Goal: Information Seeking & Learning: Learn about a topic

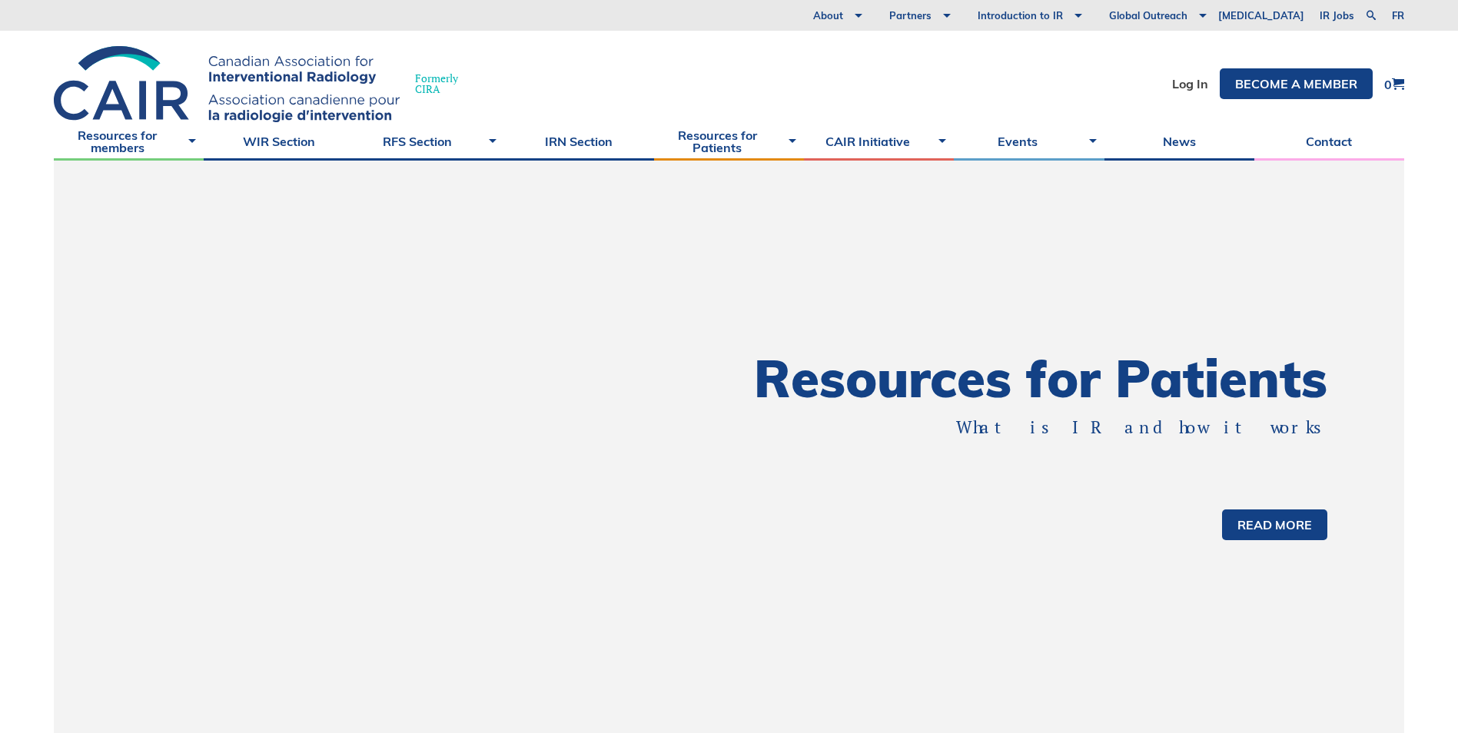
click at [1203, 402] on h1 "Resources for Patients" at bounding box center [1028, 378] width 599 height 51
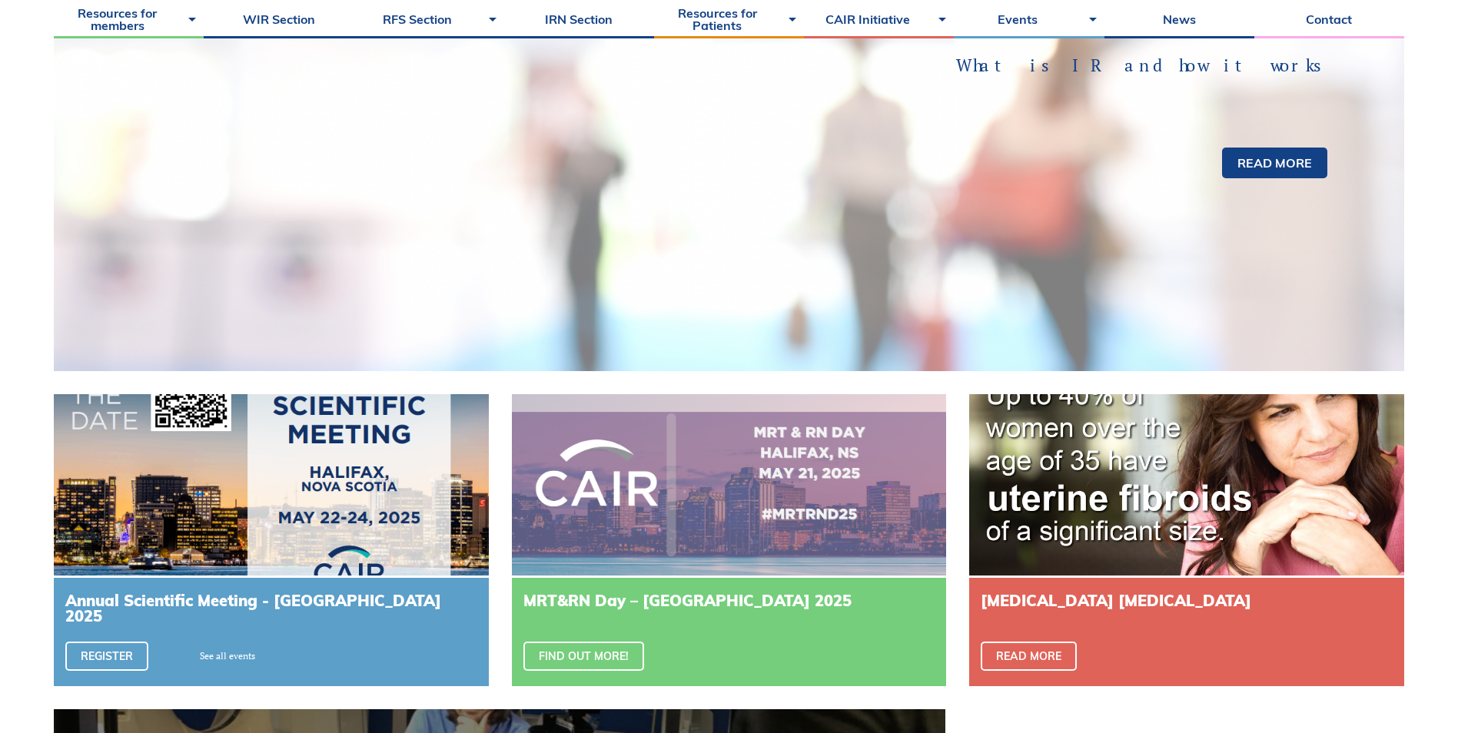
scroll to position [154, 0]
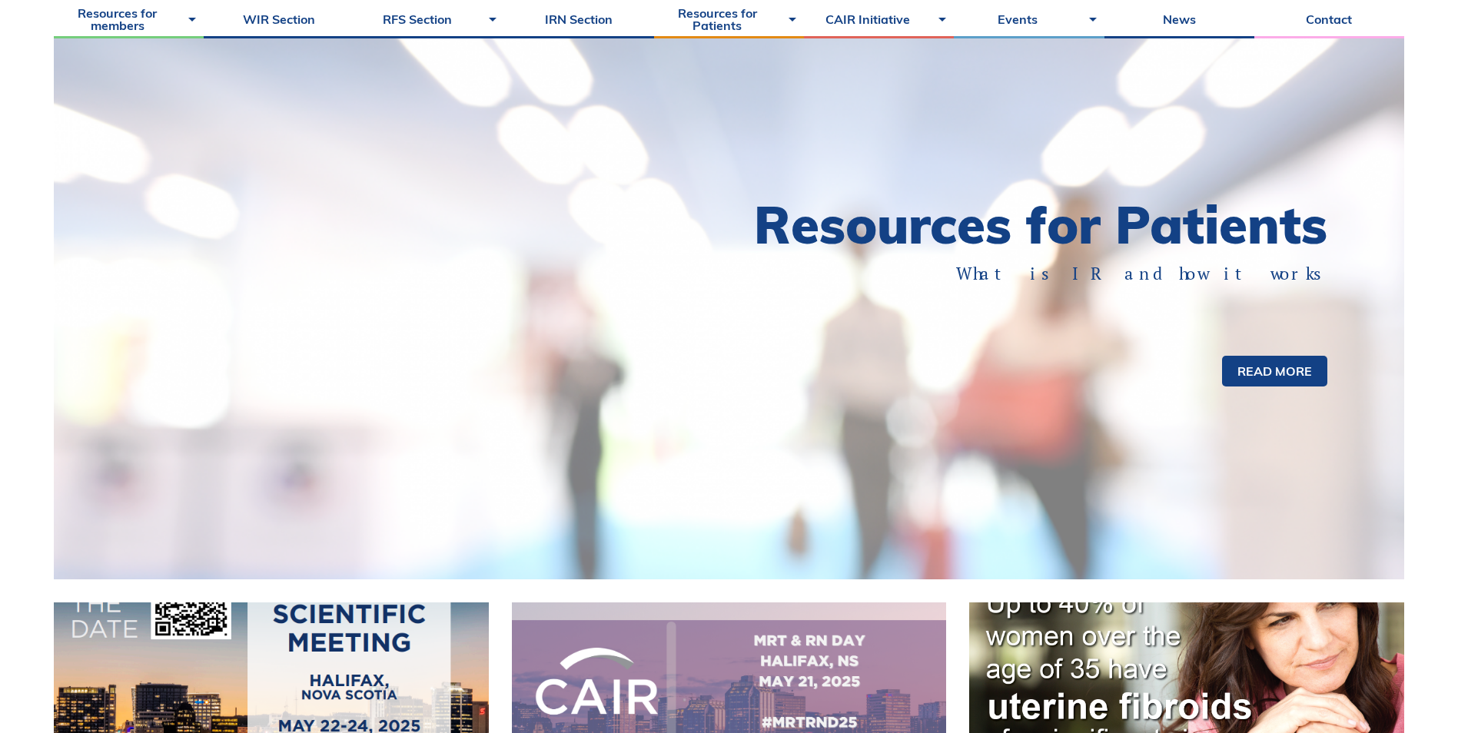
click at [950, 251] on h1 "Resources for Patients" at bounding box center [1028, 224] width 599 height 51
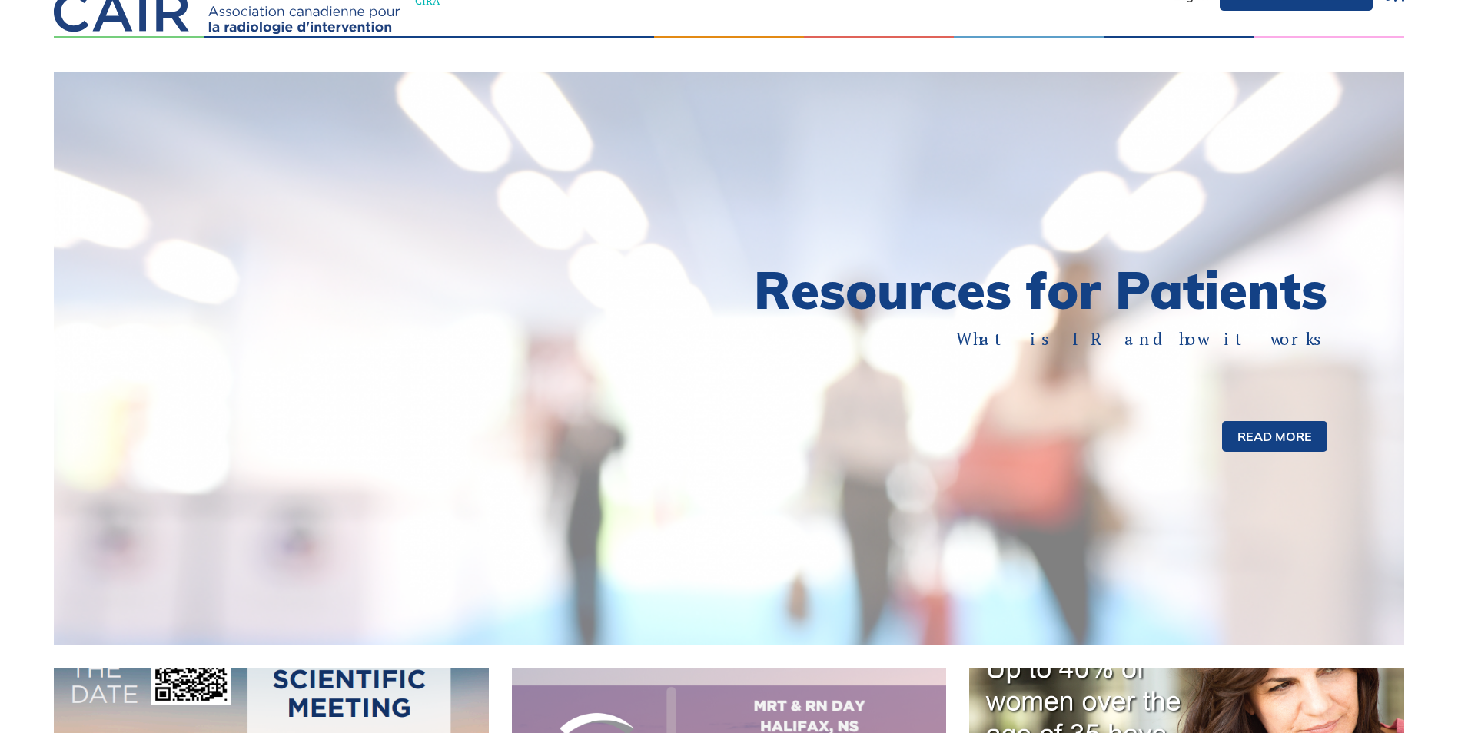
scroll to position [0, 0]
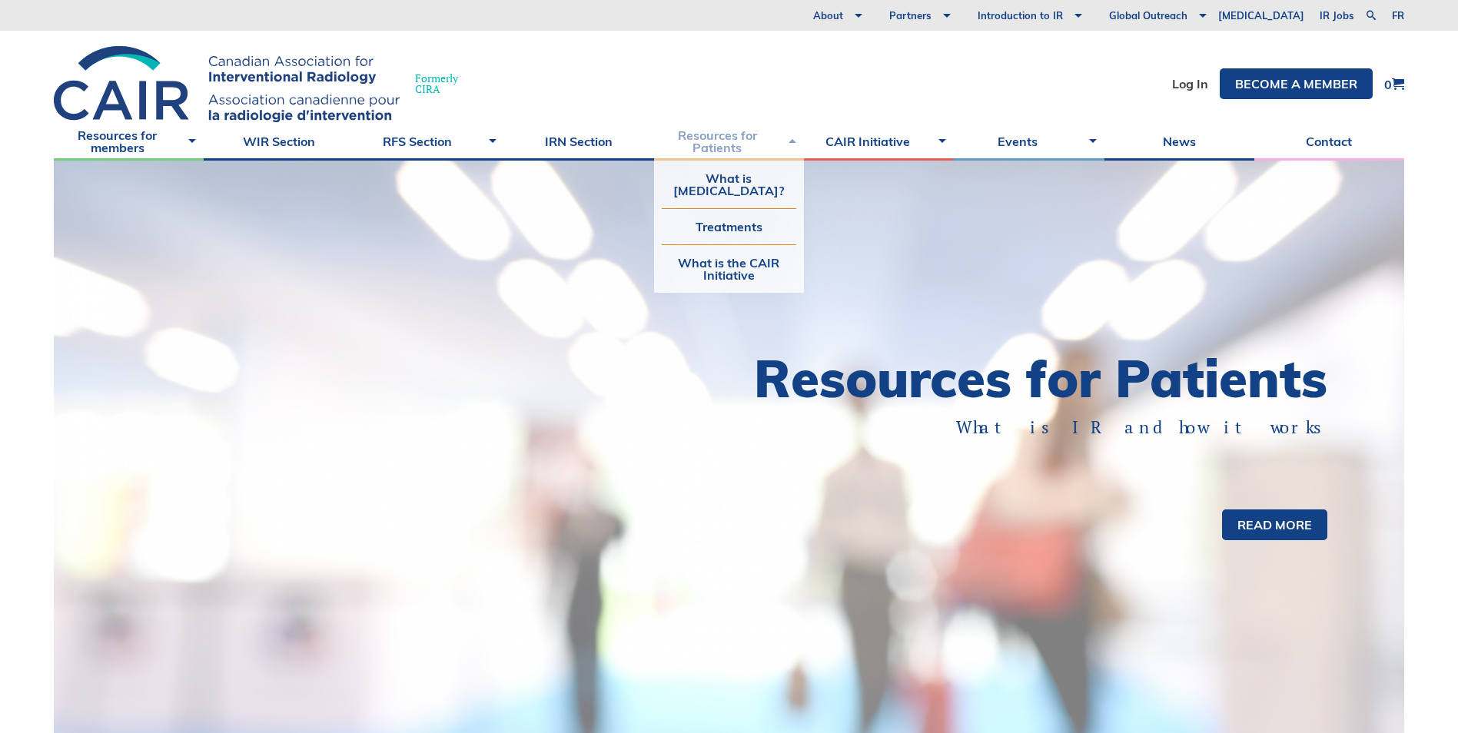
click at [778, 141] on link "Resources for Patients" at bounding box center [729, 141] width 150 height 38
click at [721, 244] on link "Treatments" at bounding box center [729, 226] width 134 height 35
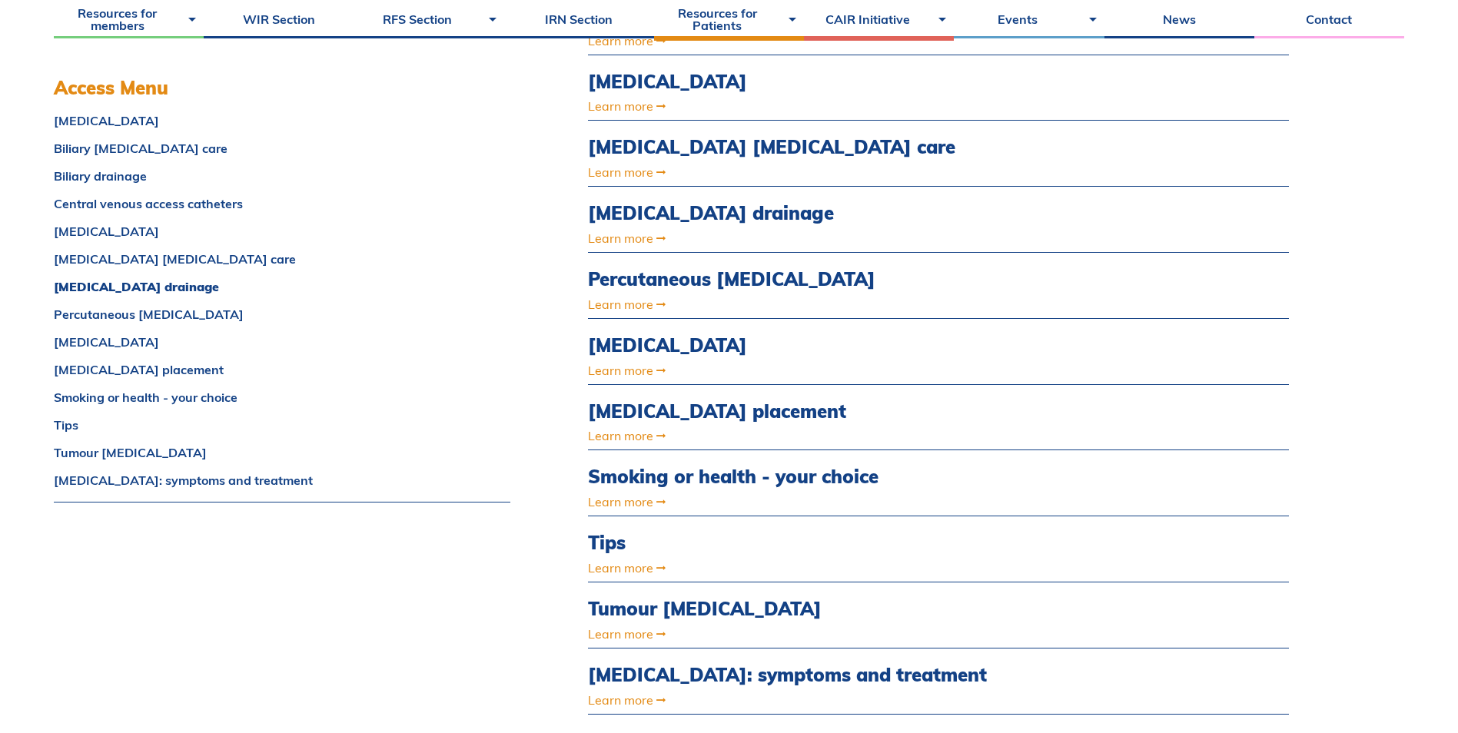
scroll to position [768, 0]
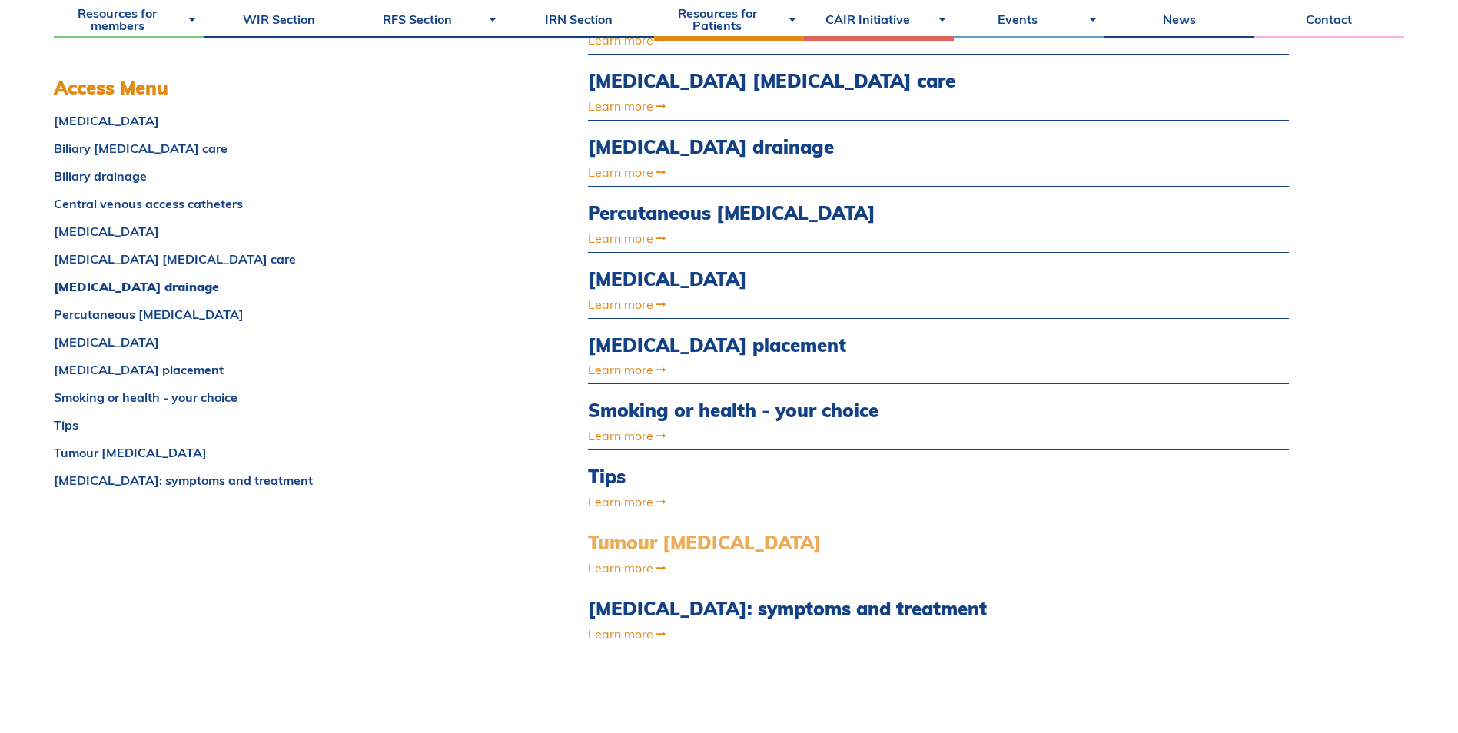
click at [632, 545] on link "Tumour [MEDICAL_DATA]" at bounding box center [833, 543] width 490 height 22
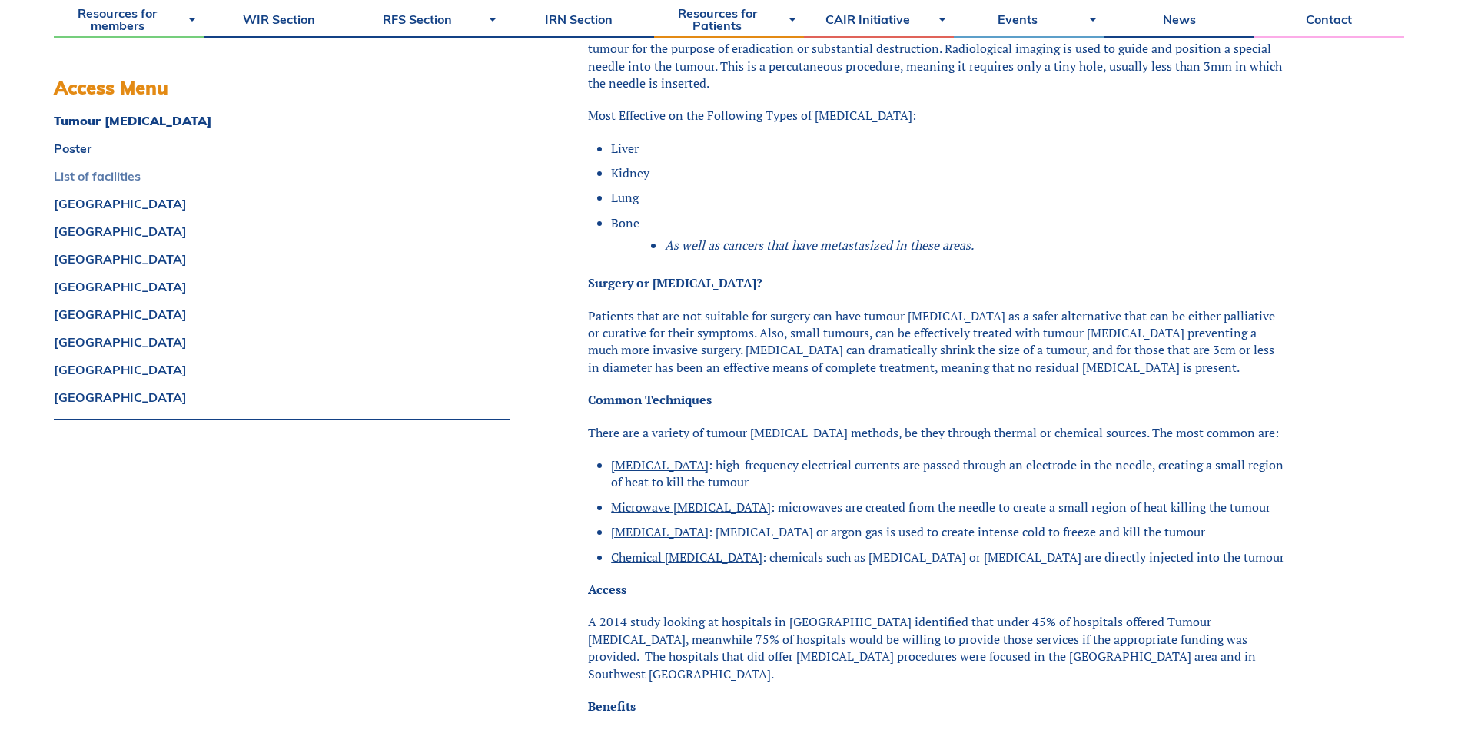
scroll to position [999, 0]
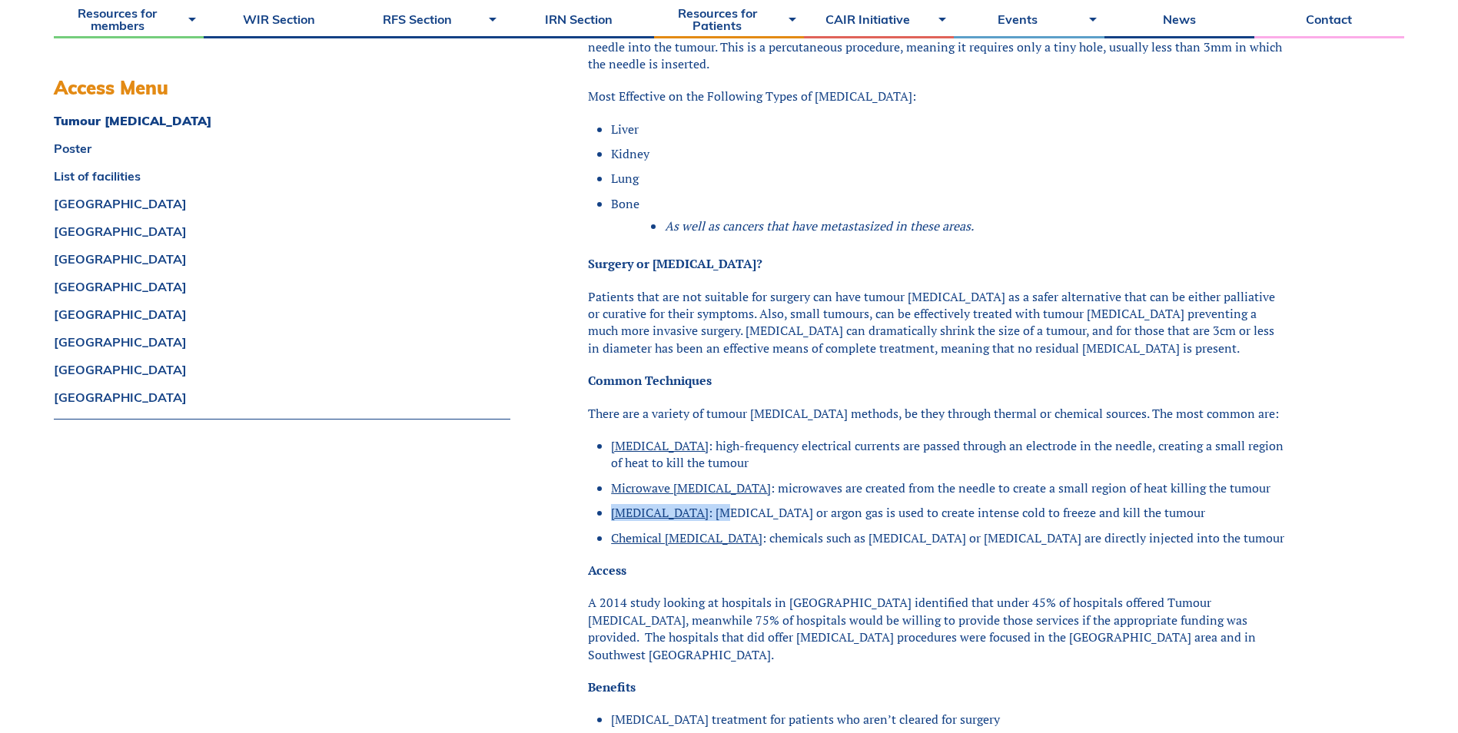
drag, startPoint x: 699, startPoint y: 512, endPoint x: 1110, endPoint y: 501, distance: 411.3
click at [1110, 501] on ul "Radiofrequency Ablation : high-frequency electrical currents are passed through…" at bounding box center [943, 491] width 689 height 109
click at [622, 509] on span "Cryoablation" at bounding box center [660, 512] width 98 height 17
click at [639, 510] on span "Cryoablation" at bounding box center [660, 512] width 98 height 17
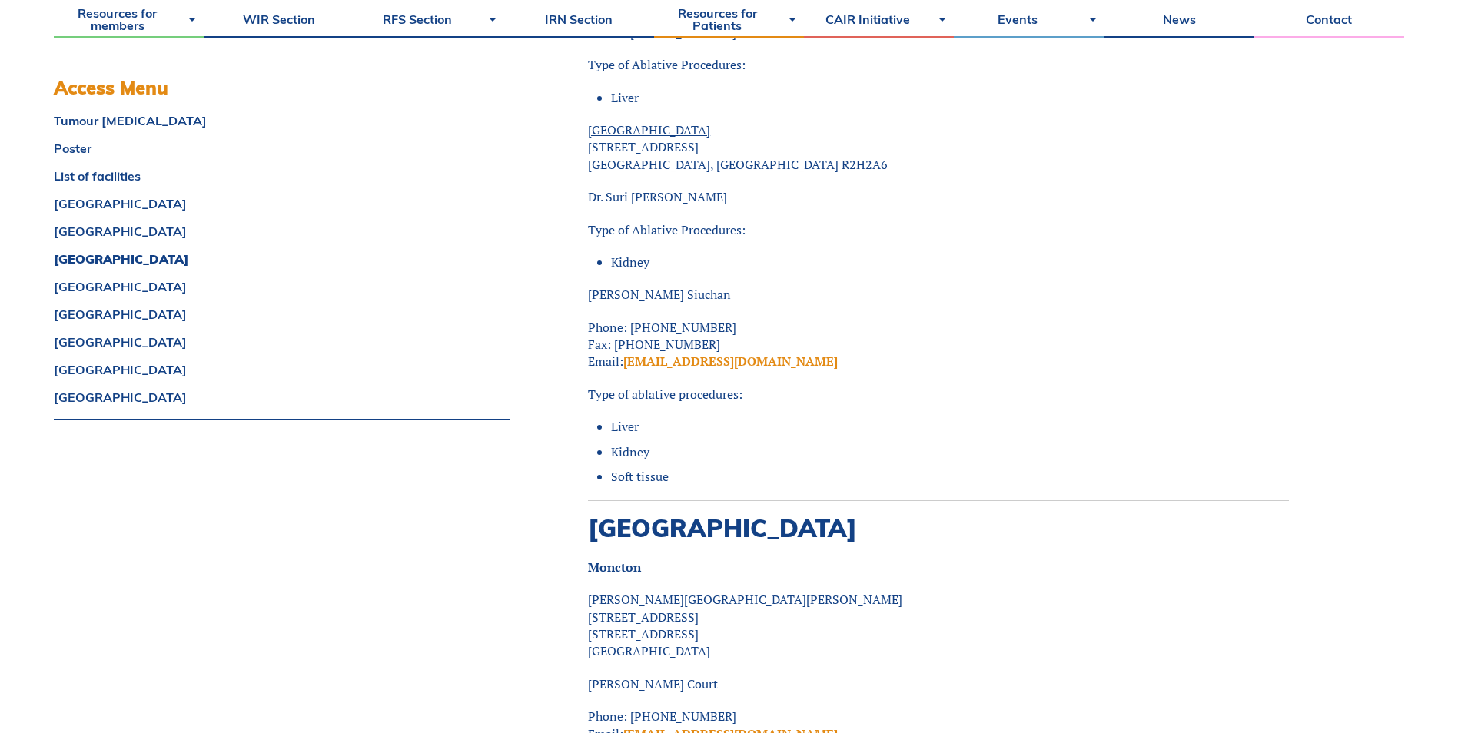
scroll to position [5302, 0]
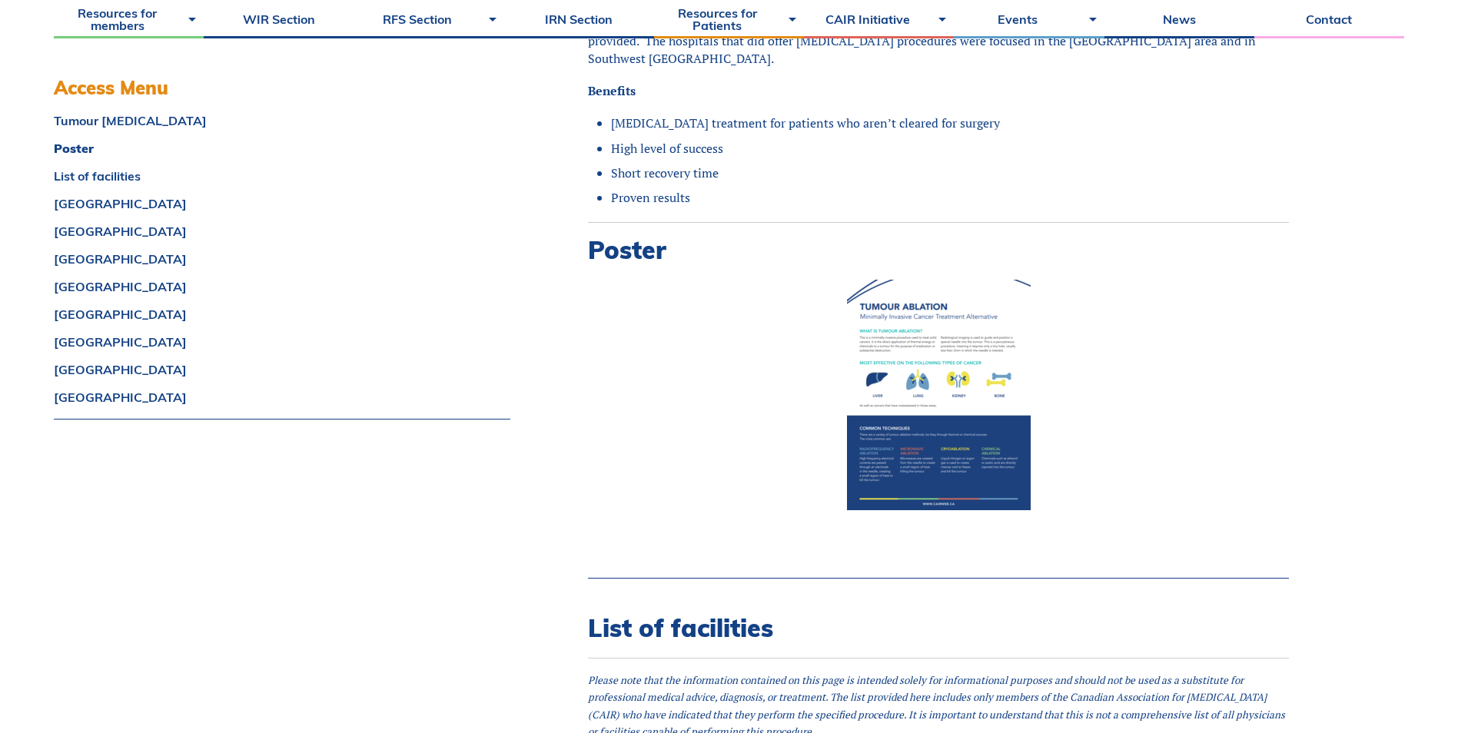
scroll to position [1730, 0]
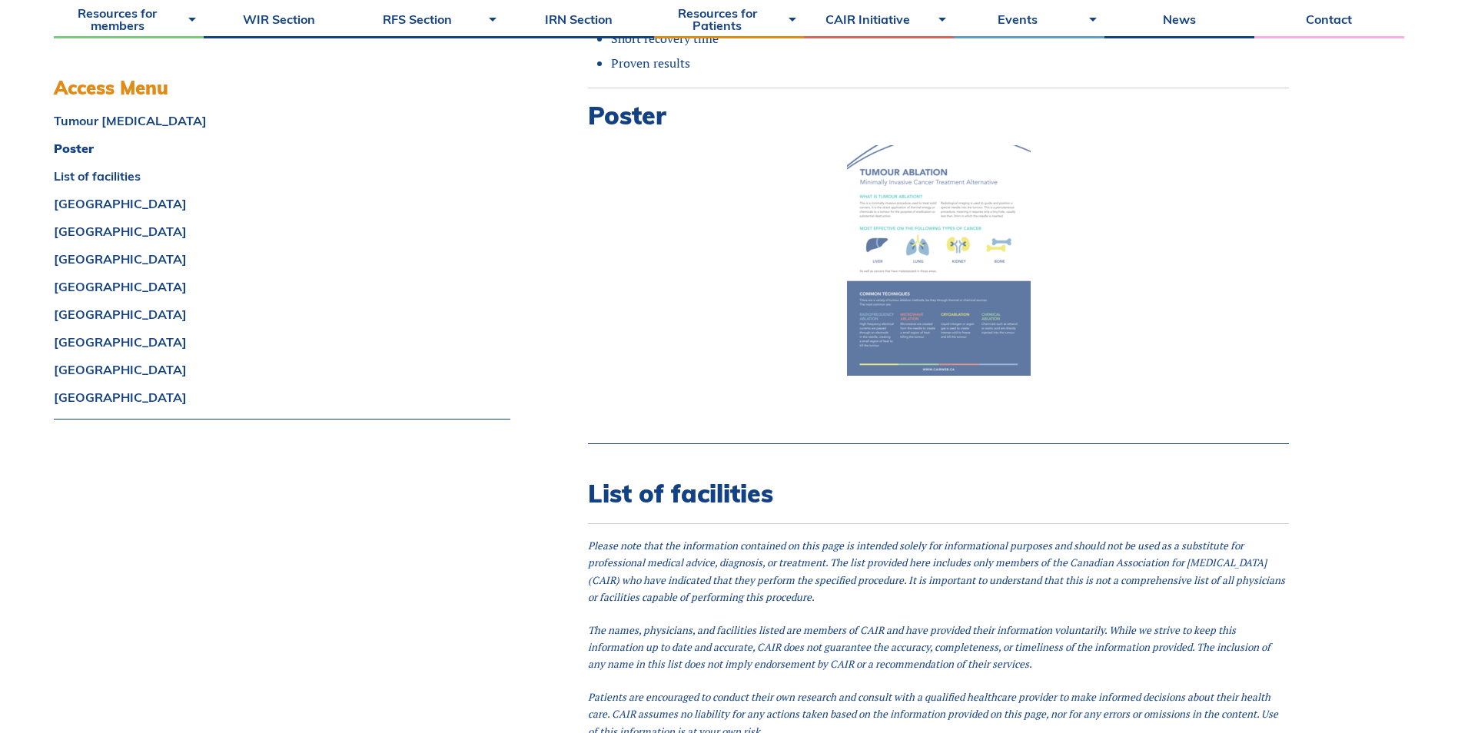
click at [946, 233] on img at bounding box center [939, 260] width 184 height 231
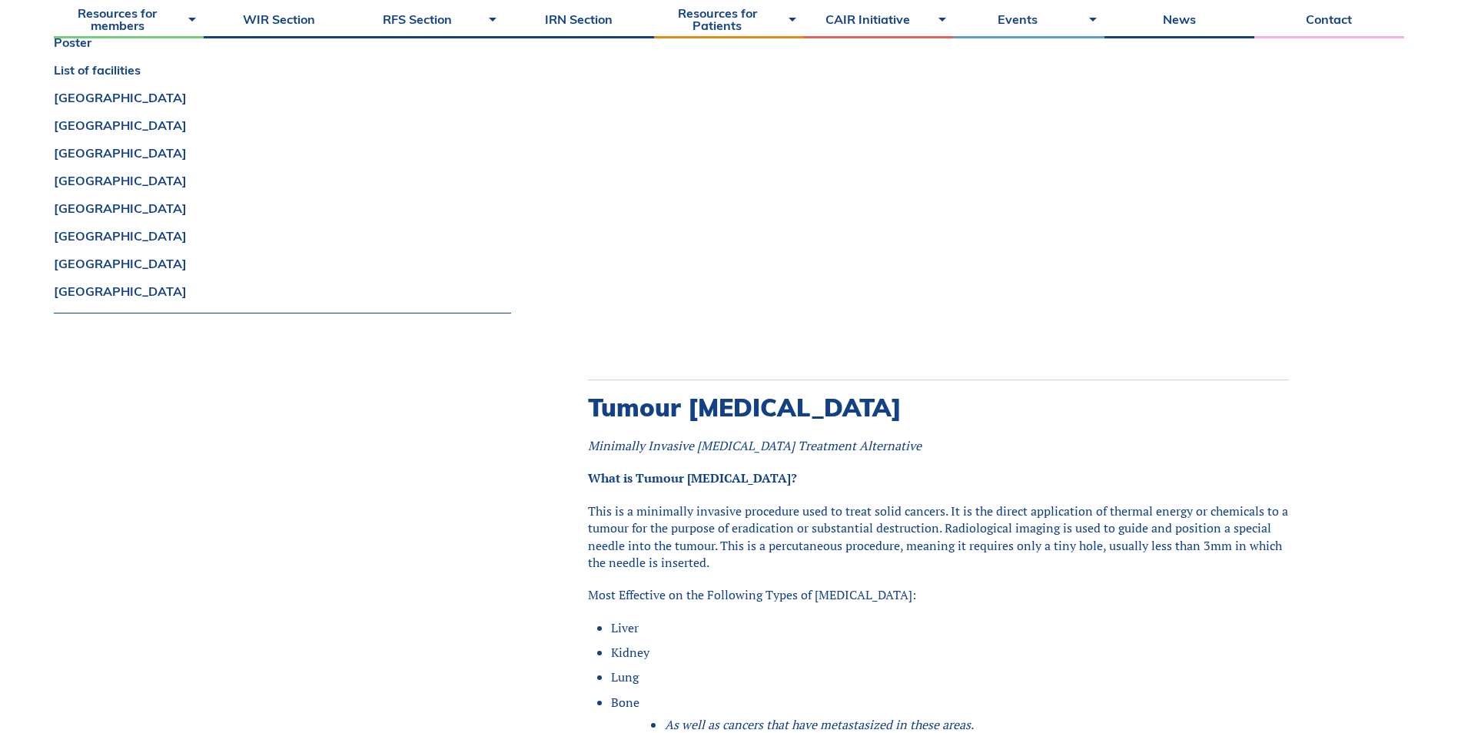
scroll to position [39, 0]
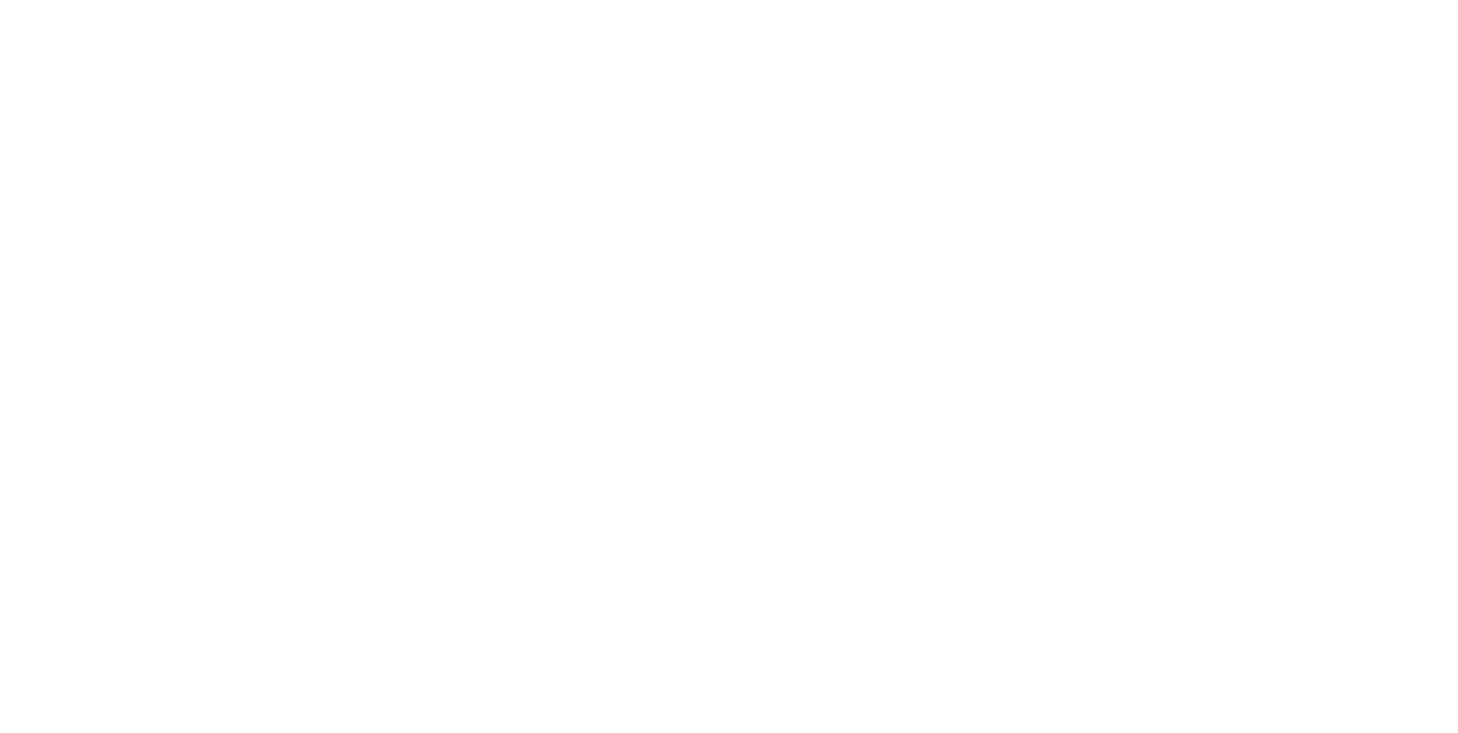
scroll to position [768, 0]
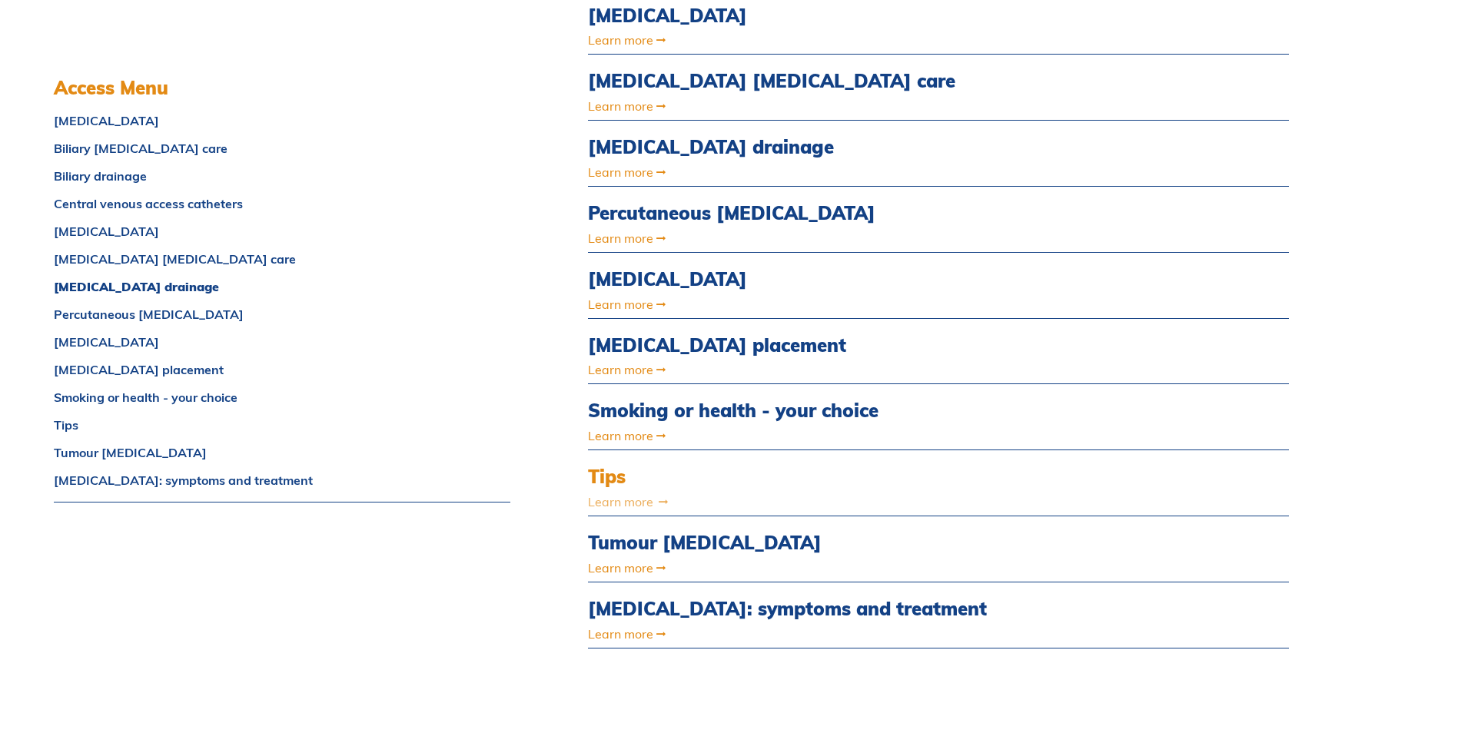
click at [635, 498] on link "Learn more" at bounding box center [833, 502] width 490 height 12
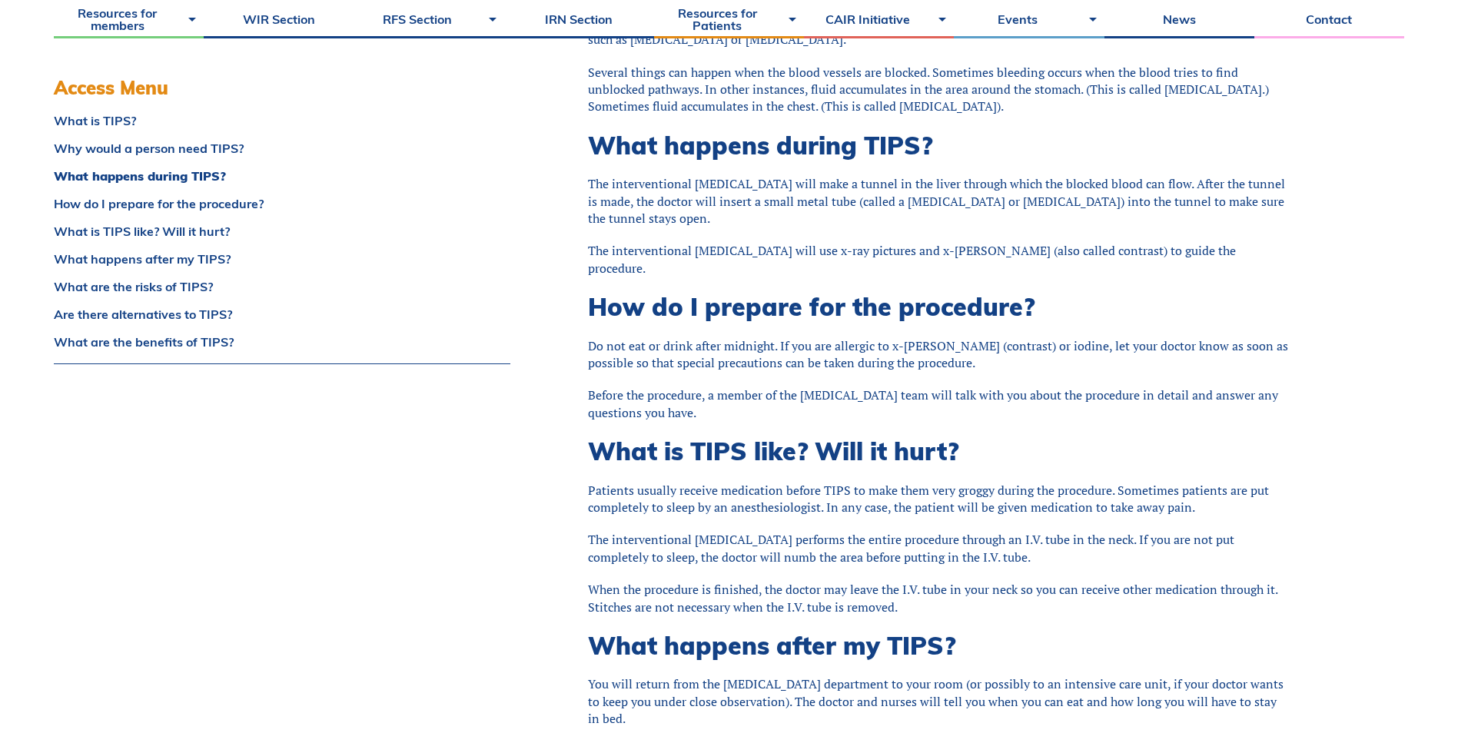
scroll to position [615, 0]
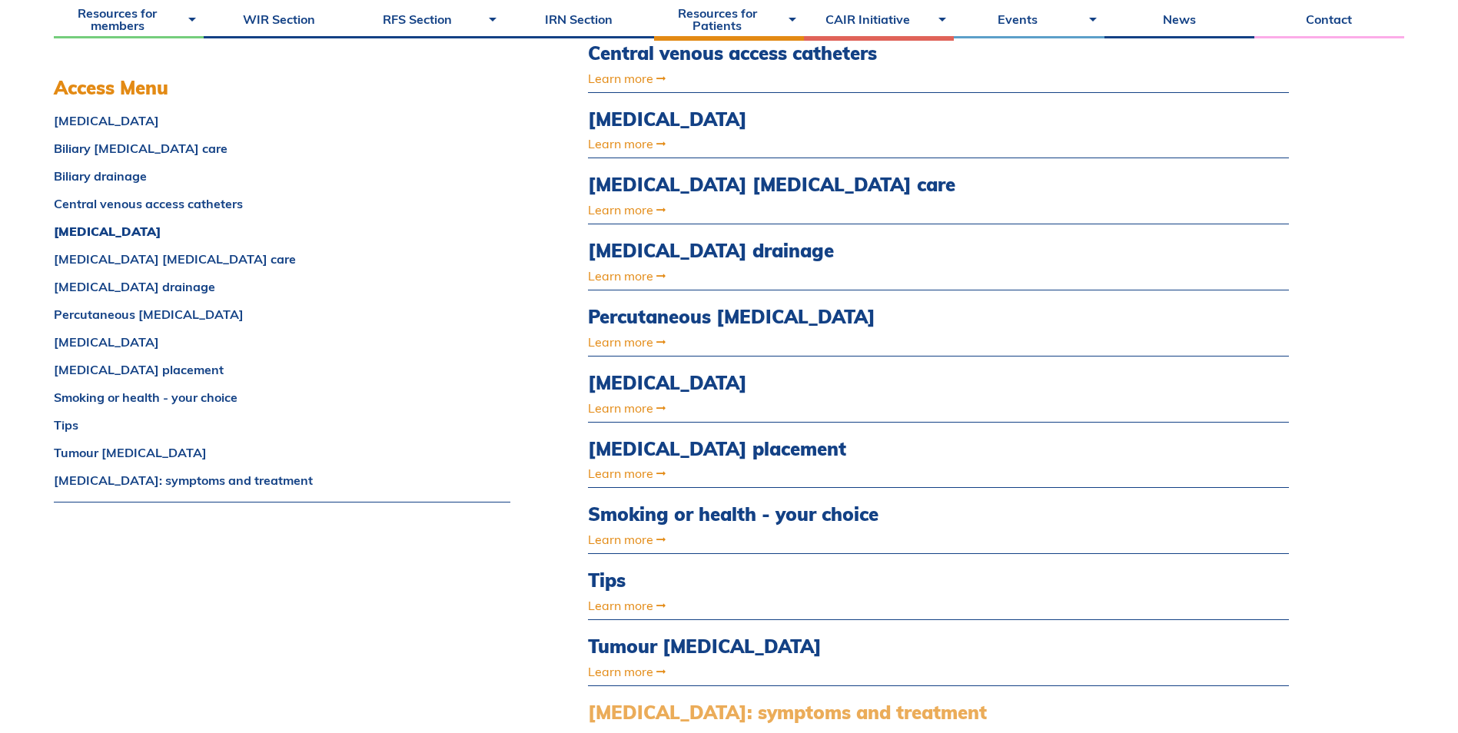
scroll to position [692, 0]
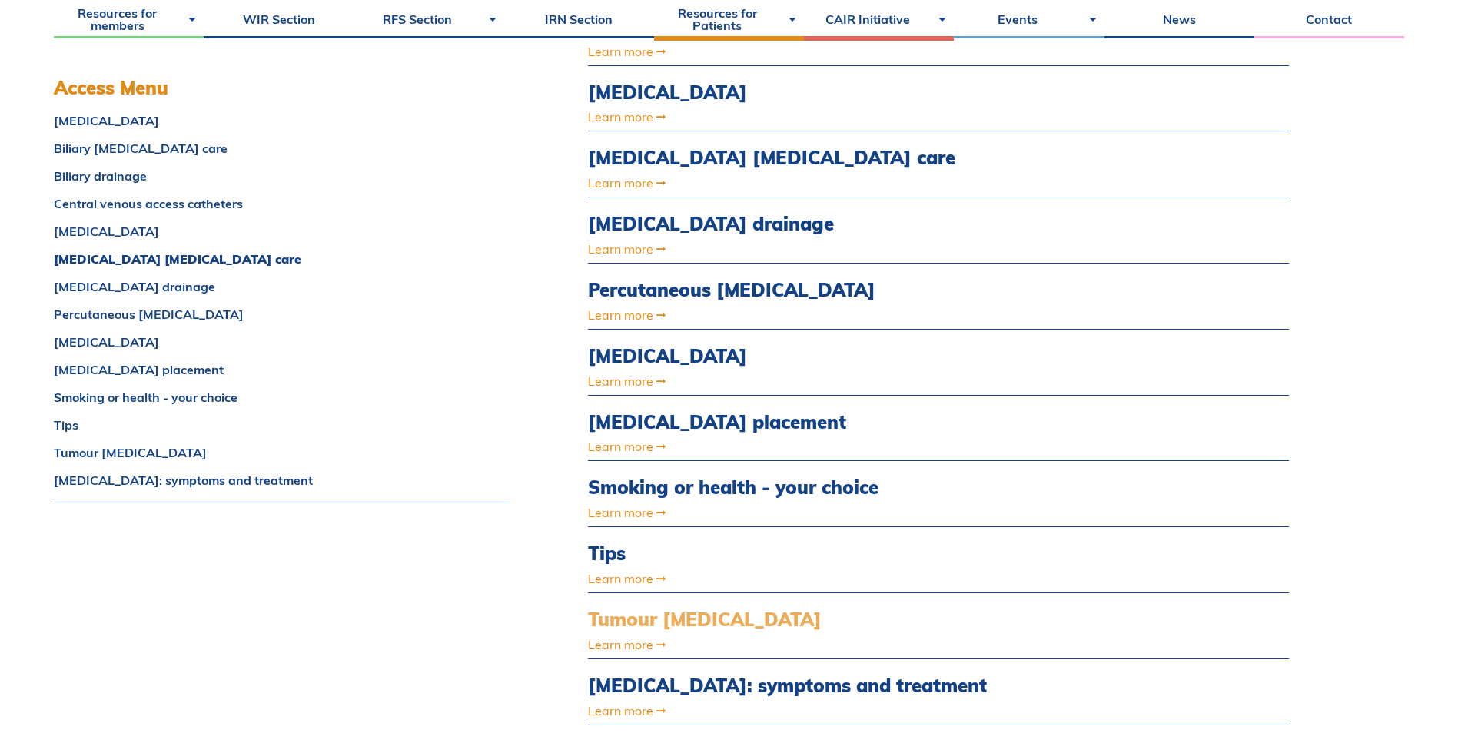
click at [676, 623] on link "Tumour [MEDICAL_DATA]" at bounding box center [833, 620] width 490 height 22
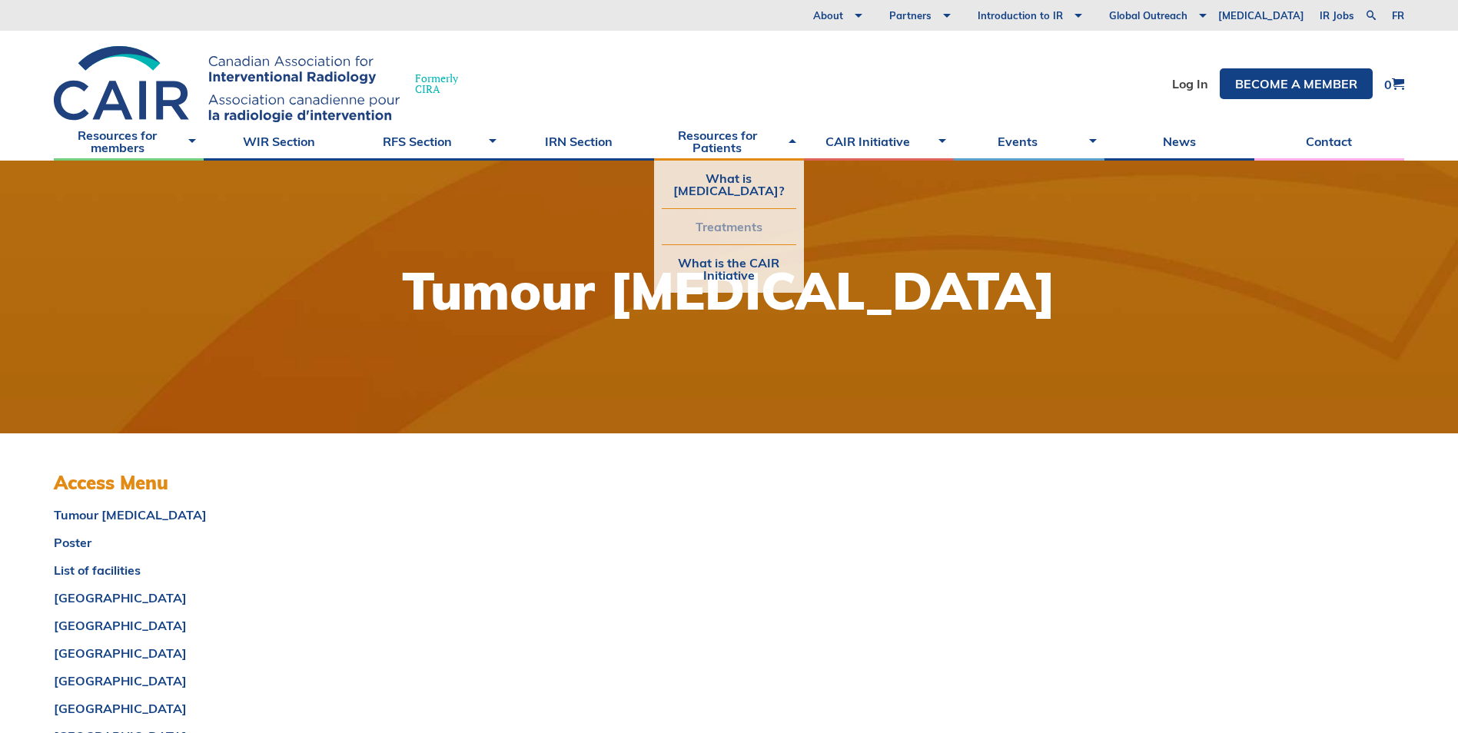
click at [731, 235] on link "Treatments" at bounding box center [729, 226] width 134 height 35
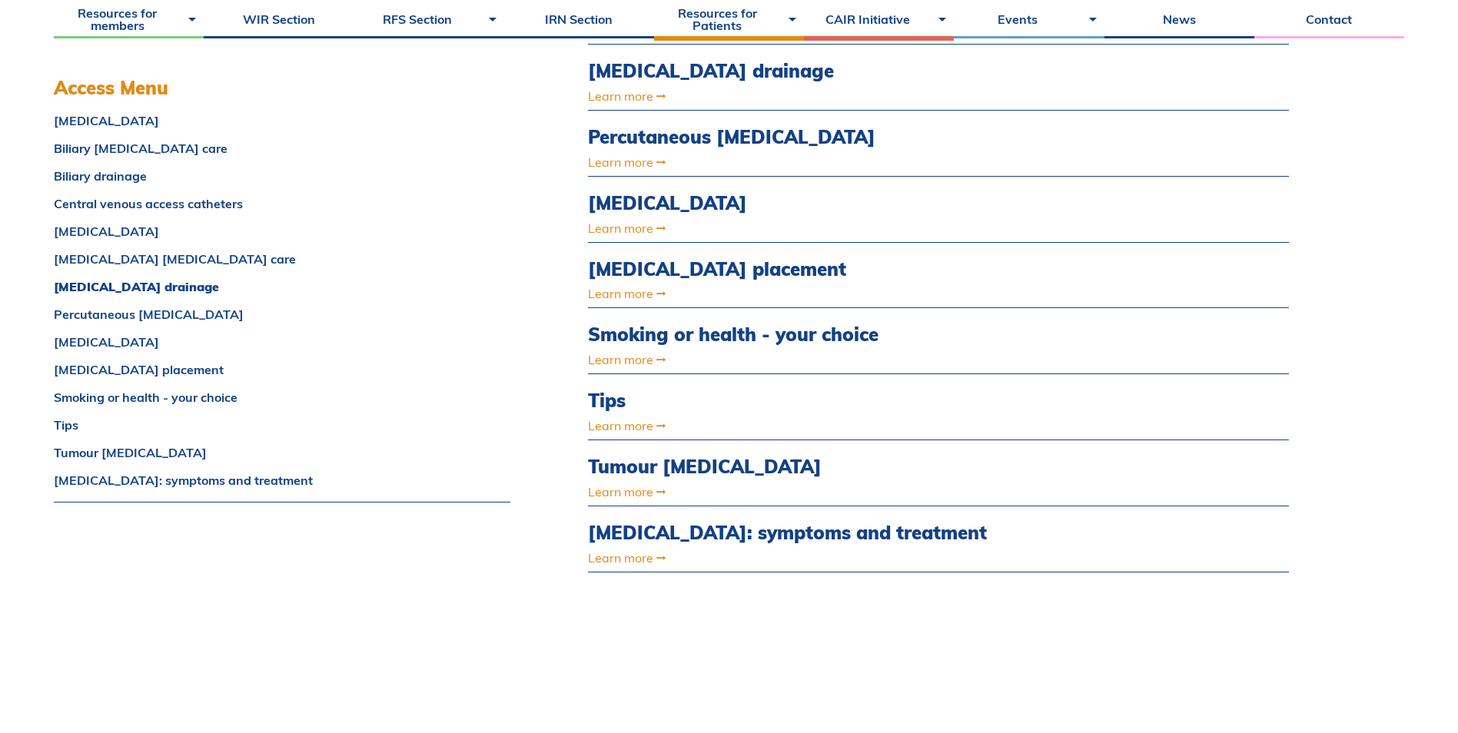
scroll to position [845, 0]
click at [601, 394] on link "Tips" at bounding box center [833, 400] width 490 height 22
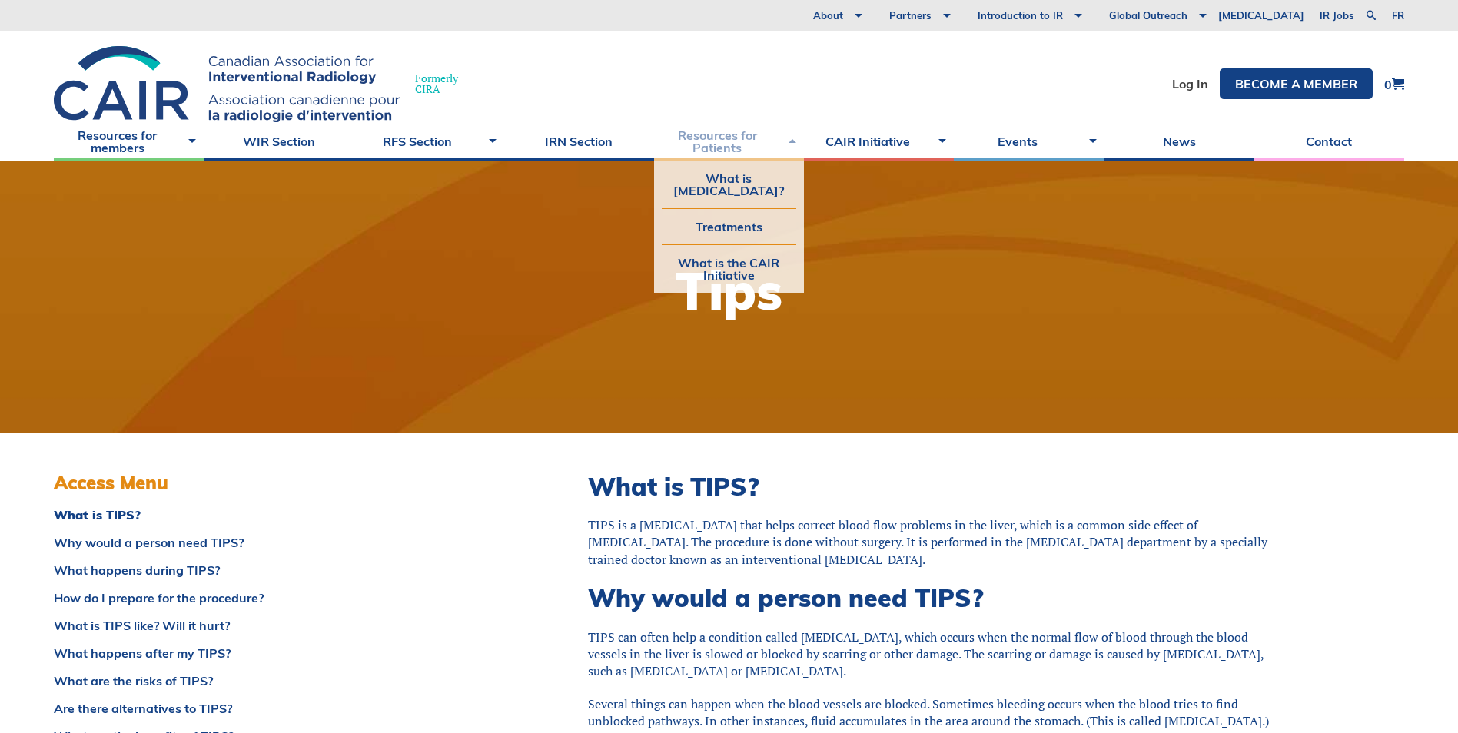
click at [758, 135] on link "Resources for Patients" at bounding box center [729, 141] width 150 height 38
click at [742, 237] on link "Treatments" at bounding box center [729, 226] width 134 height 35
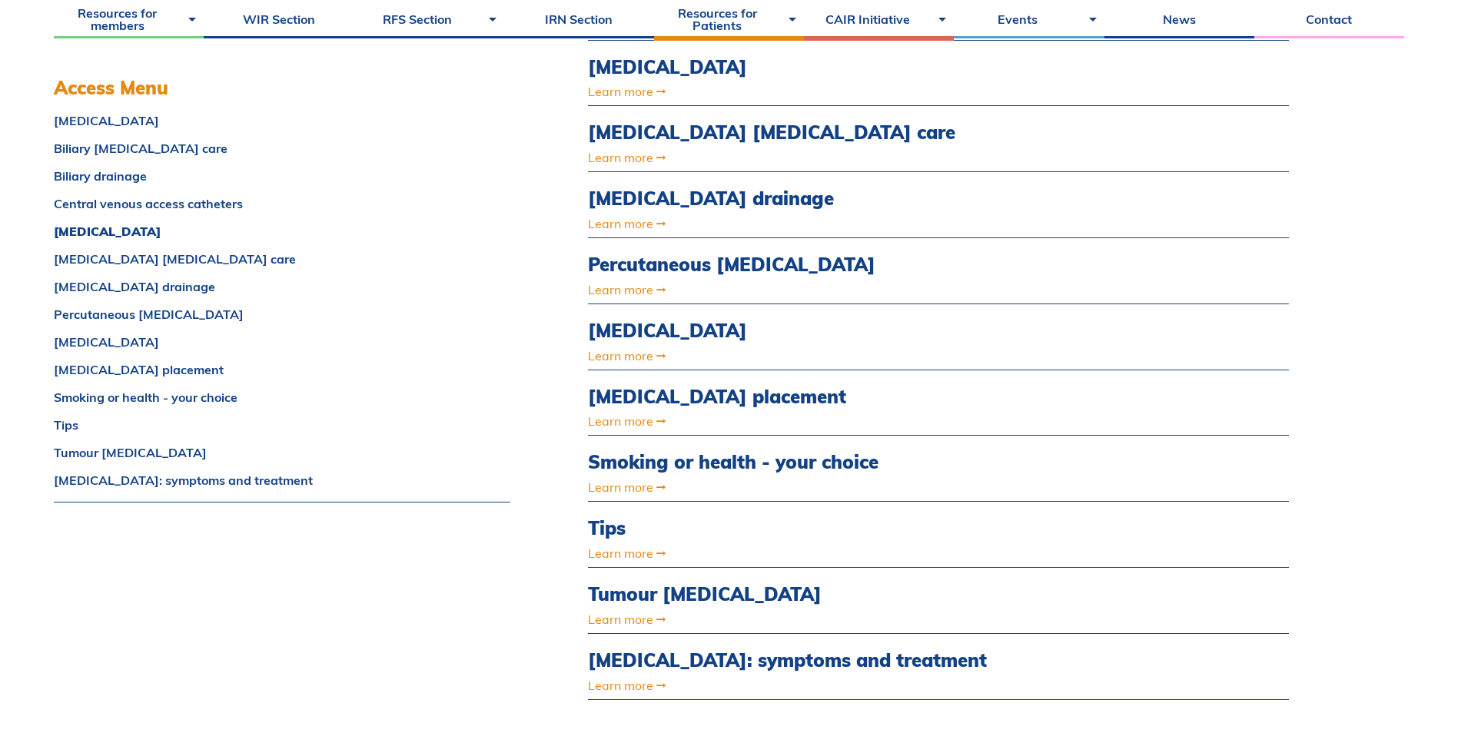
scroll to position [768, 0]
